Goal: Information Seeking & Learning: Find specific fact

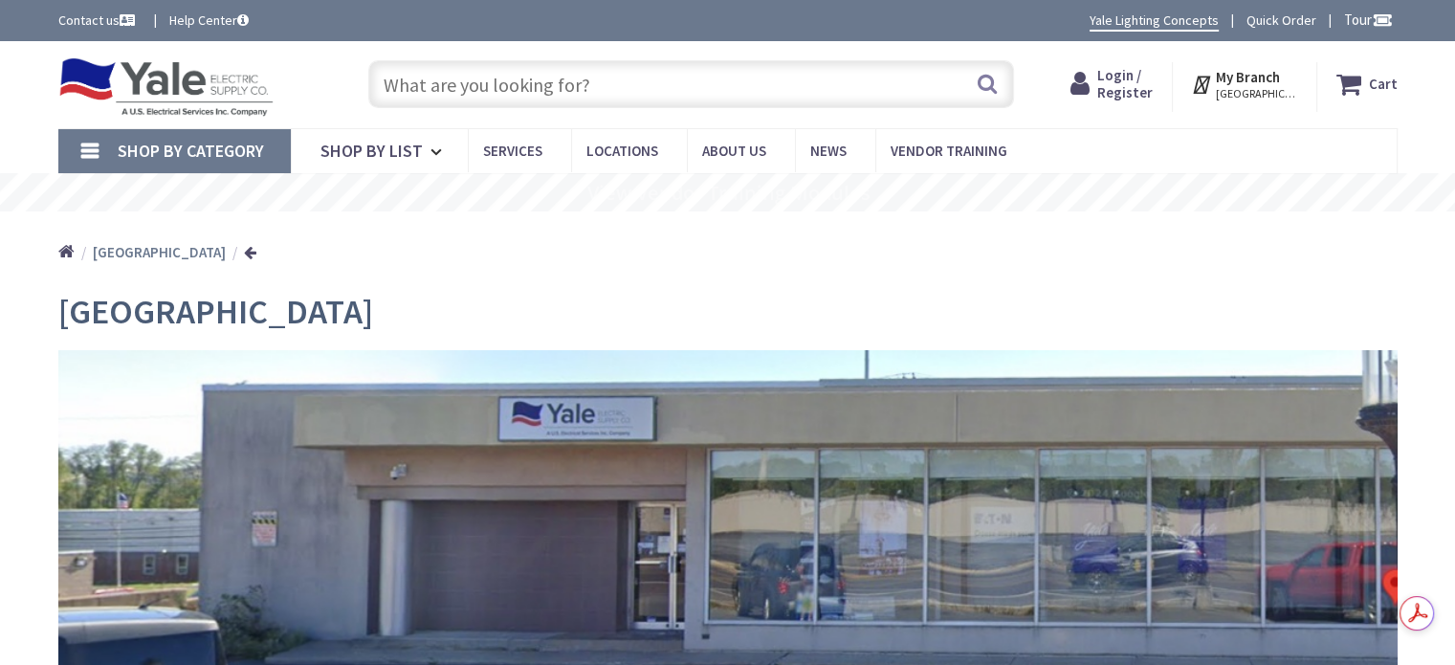
click at [497, 82] on input "text" at bounding box center [691, 84] width 646 height 48
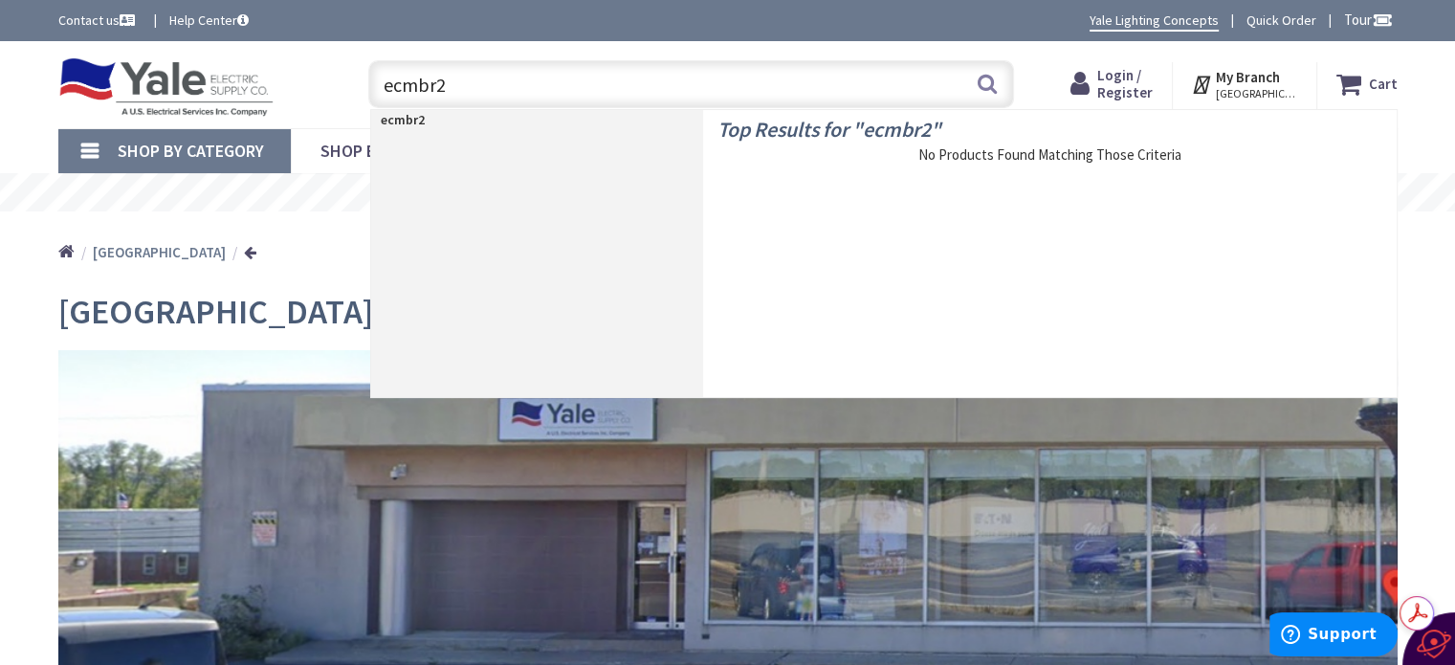
type input "ecmbr2"
click at [428, 120] on p "ecmbr2" at bounding box center [537, 119] width 332 height 19
click at [406, 120] on strong "ecmbr2" at bounding box center [403, 119] width 44 height 17
click at [467, 87] on input "ecmbr2" at bounding box center [691, 84] width 646 height 48
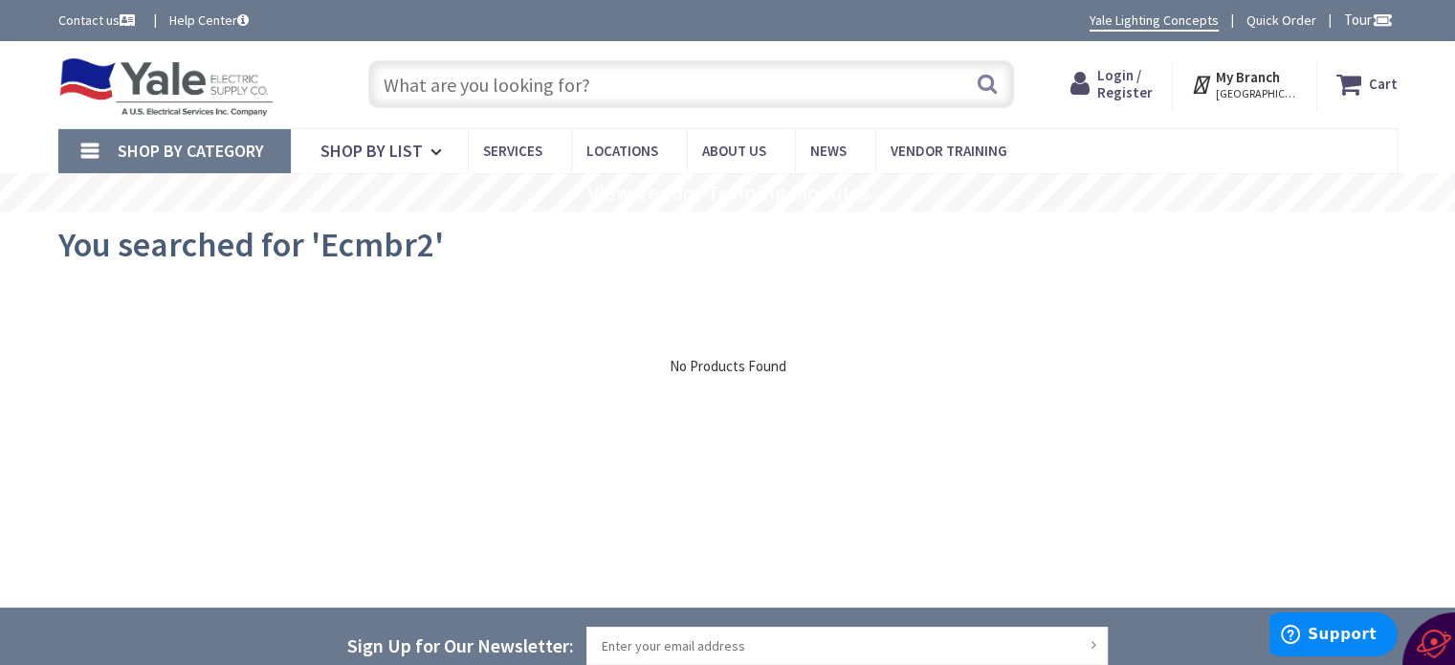
click at [607, 86] on input "text" at bounding box center [691, 84] width 646 height 48
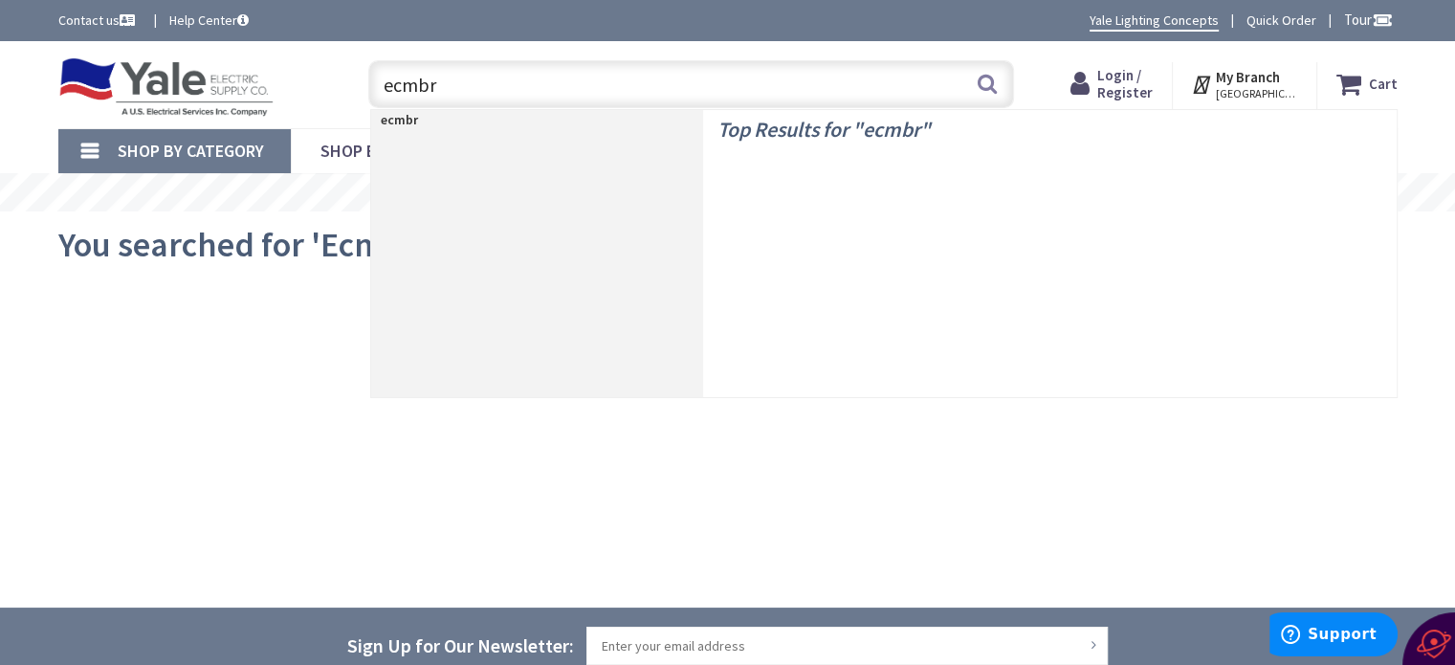
type input "ecmbr2"
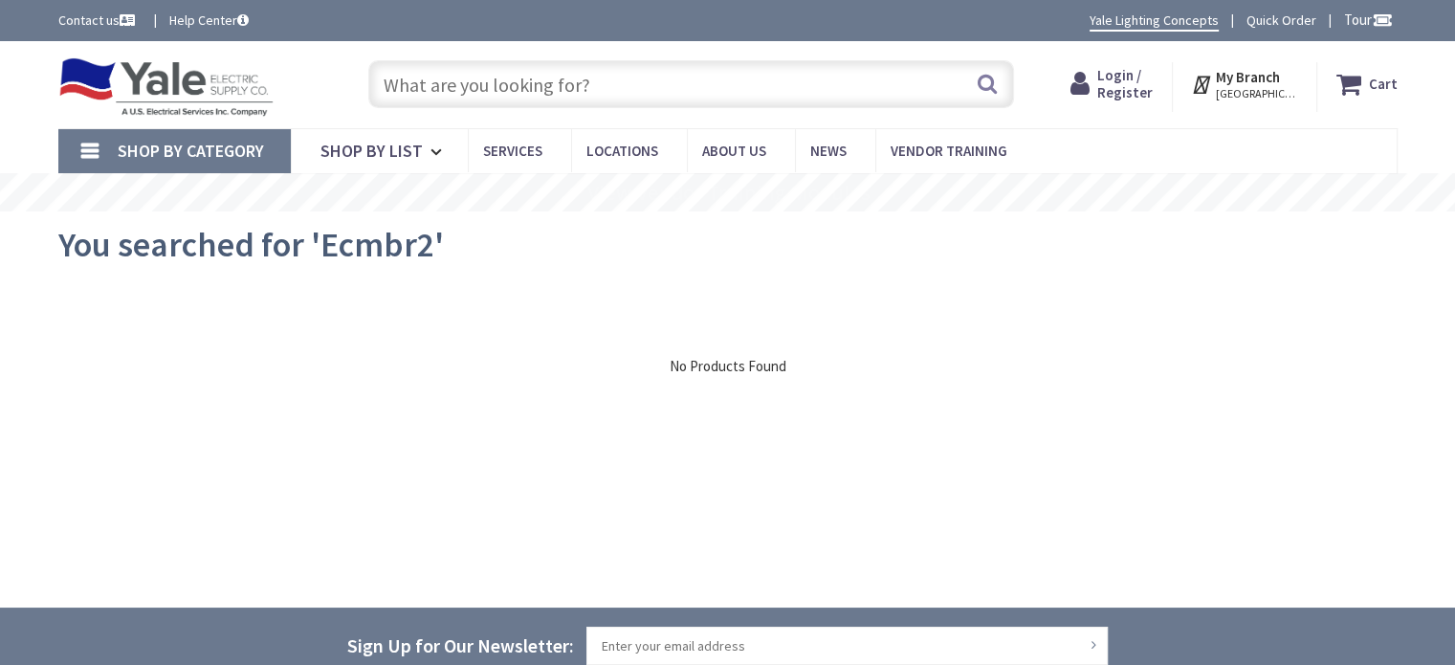
click at [586, 84] on input "text" at bounding box center [691, 84] width 646 height 48
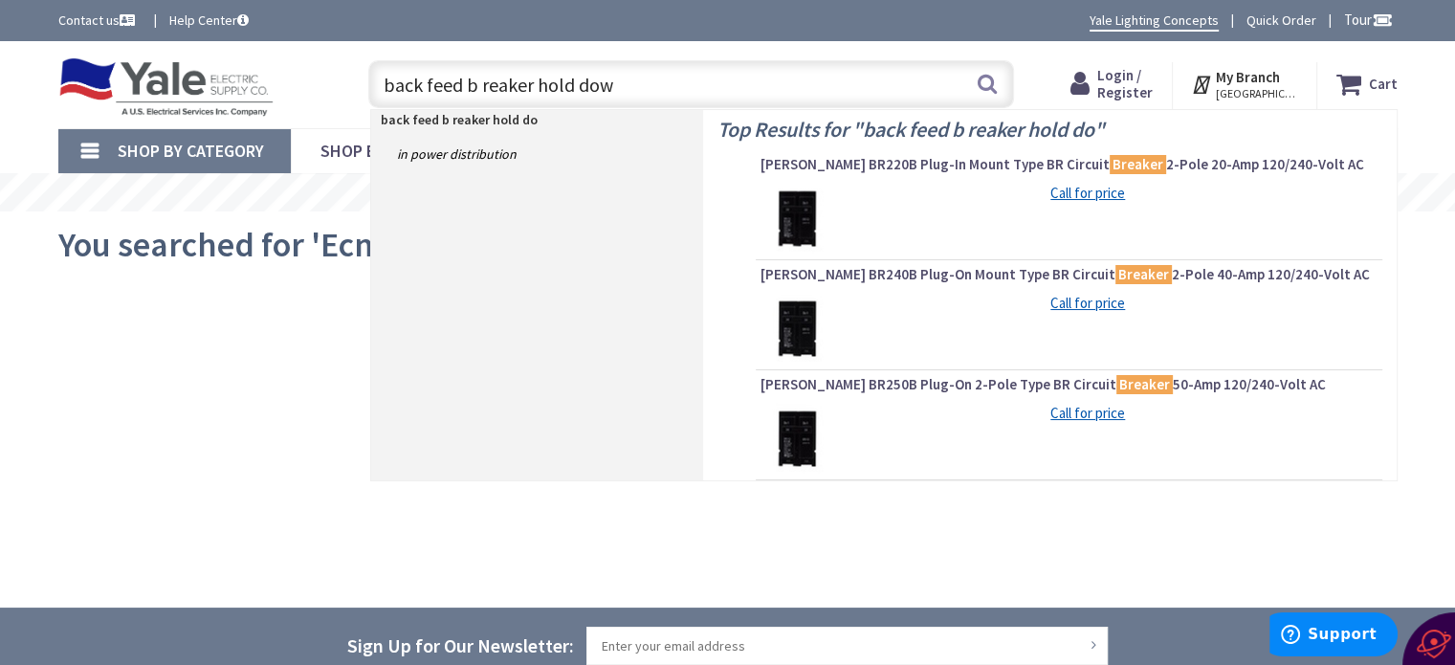
type input "back feed b reaker hold down"
